Goal: Find specific page/section: Find specific page/section

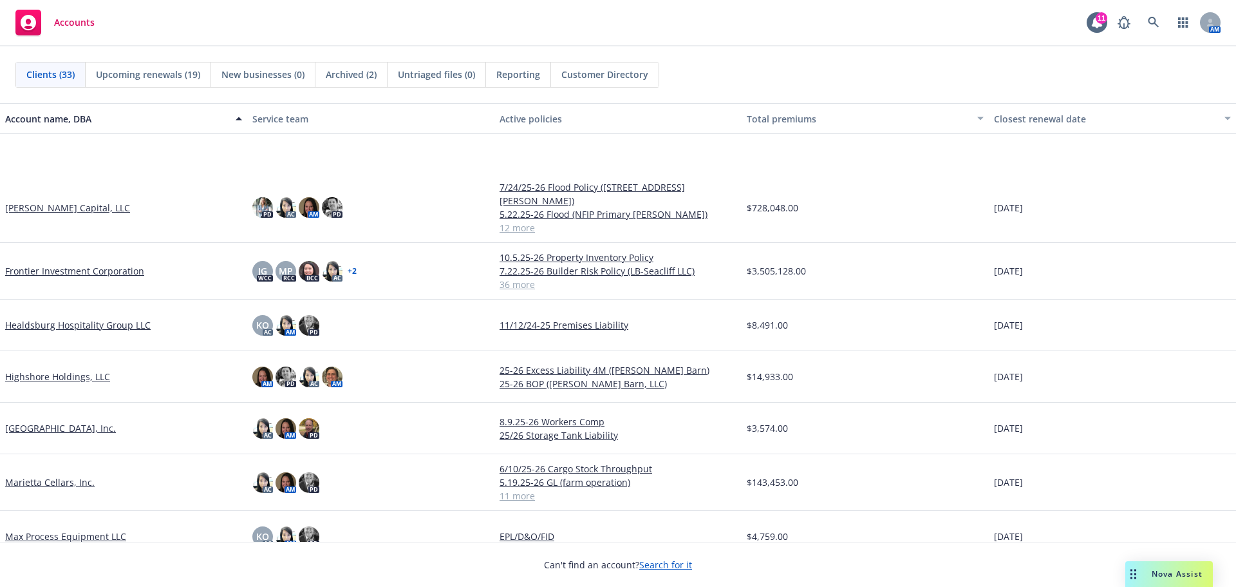
scroll to position [708, 0]
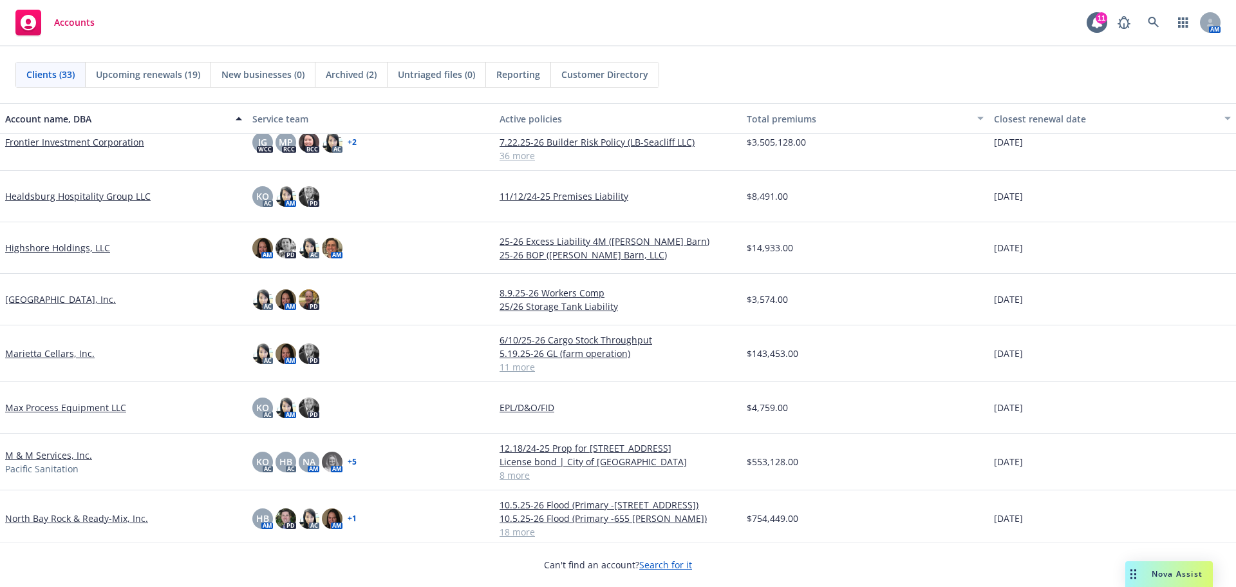
click at [57, 448] on link "M & M Services, Inc." at bounding box center [48, 455] width 87 height 14
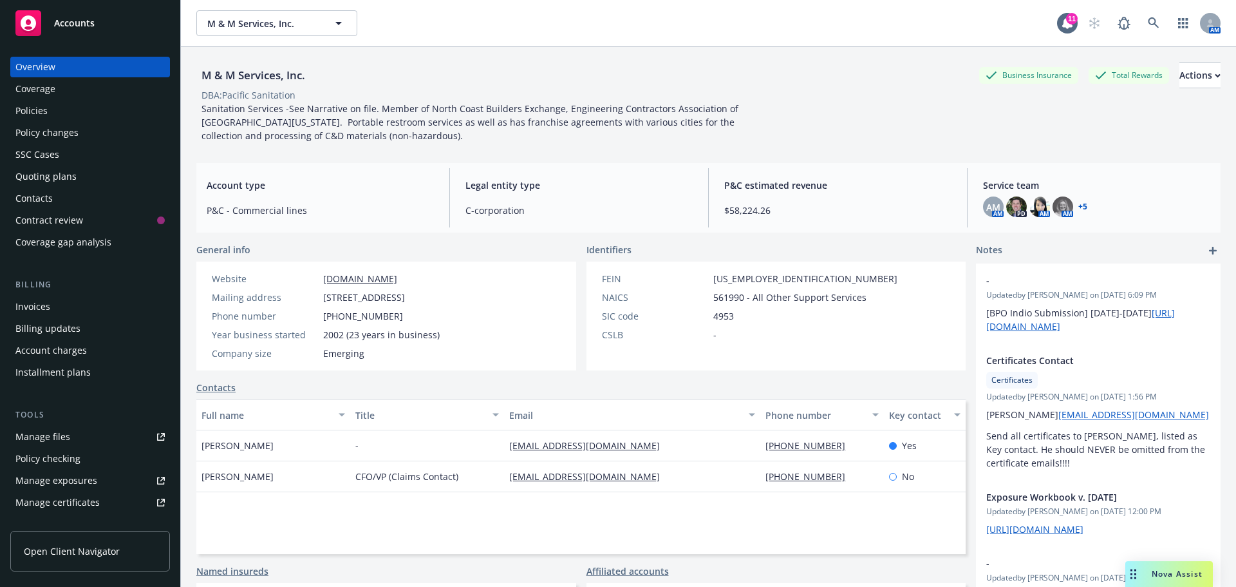
click at [40, 179] on div "Quoting plans" at bounding box center [45, 176] width 61 height 21
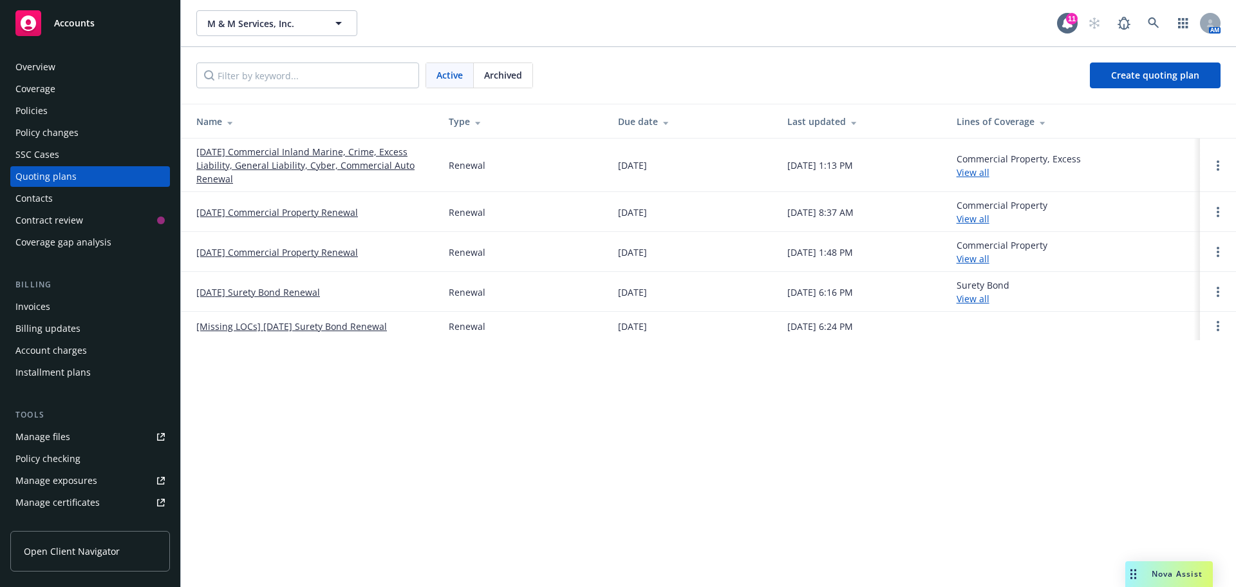
click at [315, 171] on link "[DATE] Commercial Inland Marine, Crime, Excess Liability, General Liability, Cy…" at bounding box center [312, 165] width 232 height 41
